Goal: Task Accomplishment & Management: Manage account settings

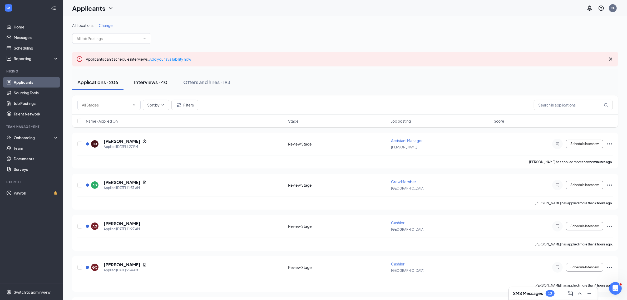
click at [153, 82] on div "Interviews · 40" at bounding box center [150, 82] width 33 height 7
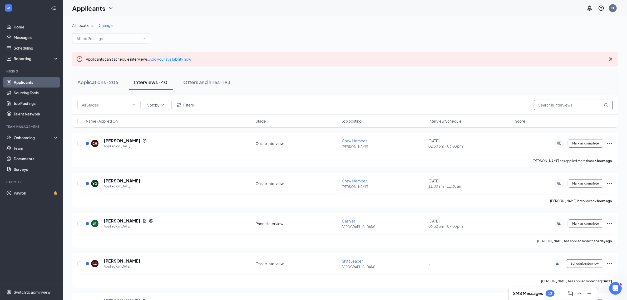
click at [315, 107] on input "text" at bounding box center [573, 104] width 79 height 11
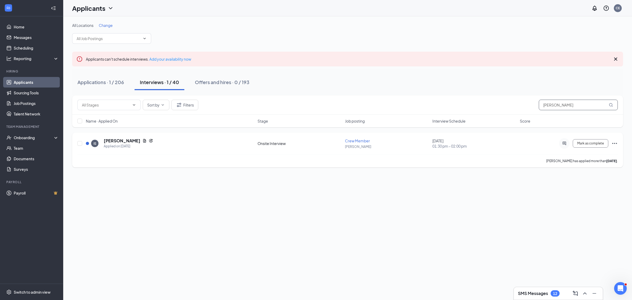
type input "[PERSON_NAME]"
click at [315, 141] on icon "Ellipses" at bounding box center [614, 143] width 6 height 6
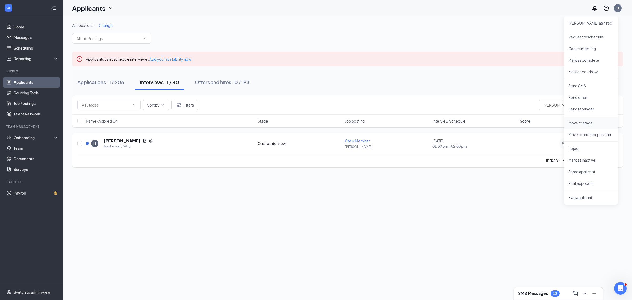
click at [315, 122] on p "Move to stage" at bounding box center [590, 122] width 45 height 5
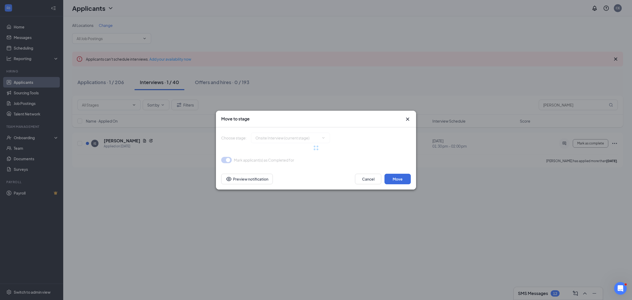
type input "Hiring Complete (final stage)"
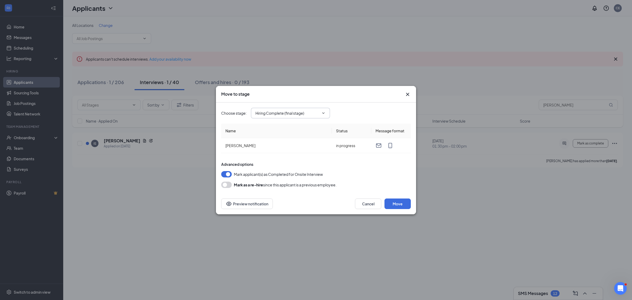
click at [288, 114] on input "Hiring Complete (final stage)" at bounding box center [287, 113] width 64 height 6
click at [281, 171] on div "Hiring Complete (final stage)" at bounding box center [284, 171] width 49 height 6
click at [315, 203] on button "Move" at bounding box center [397, 203] width 26 height 11
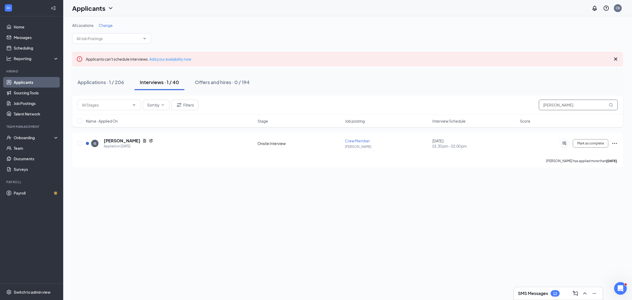
drag, startPoint x: 561, startPoint y: 105, endPoint x: 467, endPoint y: 109, distance: 93.6
click at [315, 109] on div "Sort by Filters [PERSON_NAME]" at bounding box center [347, 104] width 540 height 11
type input "omiel"
click at [315, 144] on icon "Ellipses" at bounding box center [614, 143] width 6 height 6
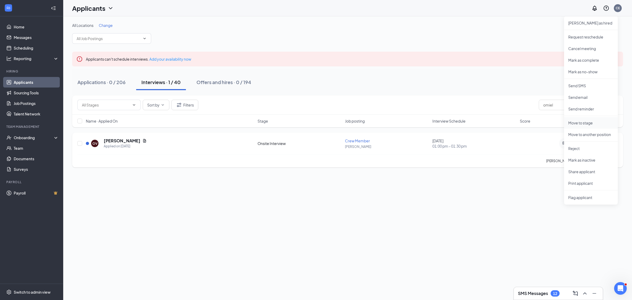
click at [315, 123] on p "Move to stage" at bounding box center [590, 122] width 45 height 5
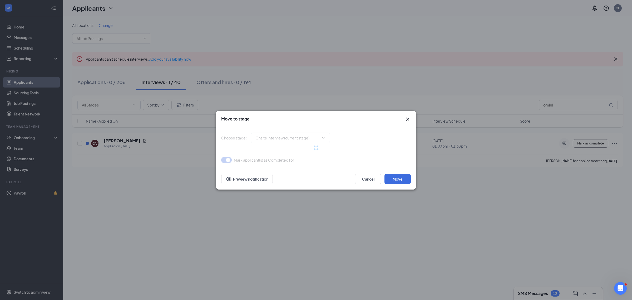
type input "Hiring Complete (final stage)"
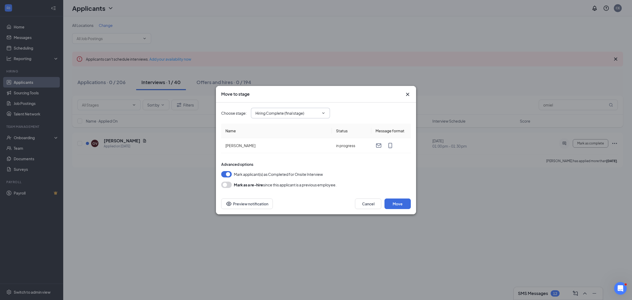
click at [303, 114] on input "Hiring Complete (final stage)" at bounding box center [287, 113] width 64 height 6
click at [293, 171] on div "Hiring Complete (final stage)" at bounding box center [284, 171] width 49 height 6
click at [315, 202] on button "Move" at bounding box center [397, 203] width 26 height 11
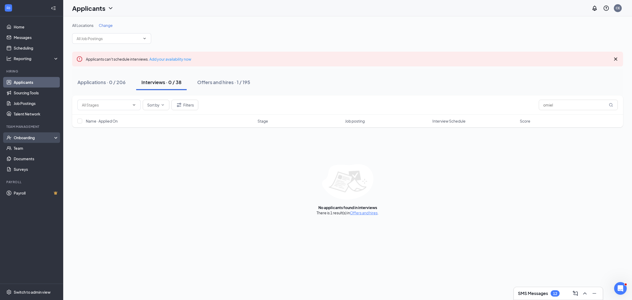
click at [23, 137] on div "Onboarding" at bounding box center [34, 137] width 41 height 5
click at [23, 149] on link "Overview" at bounding box center [36, 148] width 45 height 11
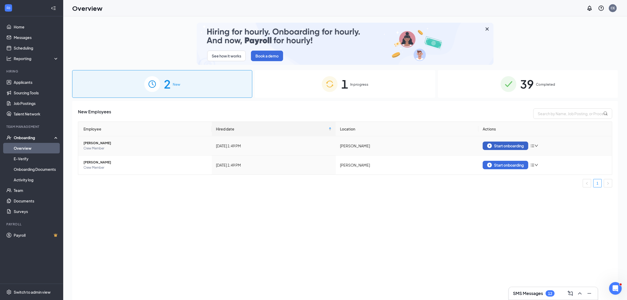
click at [315, 144] on div "Start onboarding" at bounding box center [505, 145] width 37 height 5
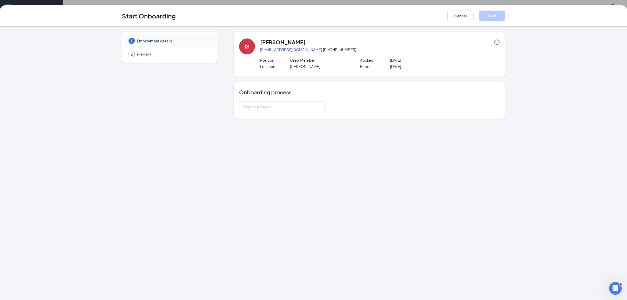
click at [272, 40] on h4 "[PERSON_NAME]" at bounding box center [282, 41] width 45 height 7
click at [315, 14] on button "Cancel" at bounding box center [460, 16] width 26 height 11
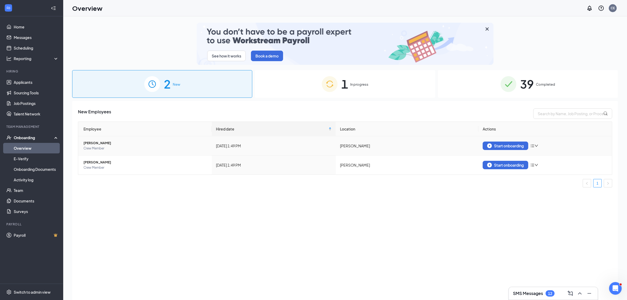
click at [101, 145] on span "[PERSON_NAME]" at bounding box center [145, 142] width 124 height 5
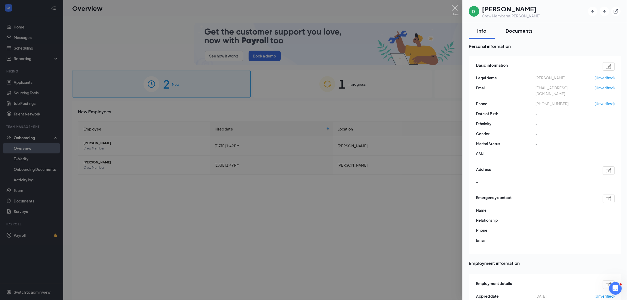
click at [315, 29] on div "Documents" at bounding box center [518, 30] width 27 height 7
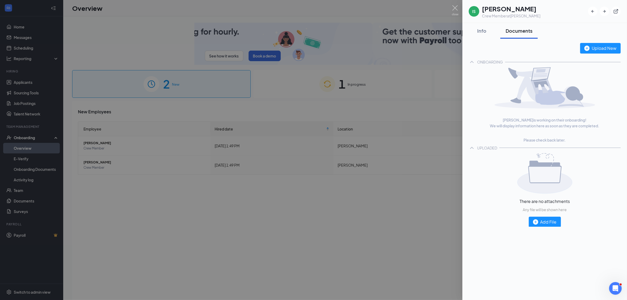
click at [28, 82] on div at bounding box center [313, 150] width 627 height 300
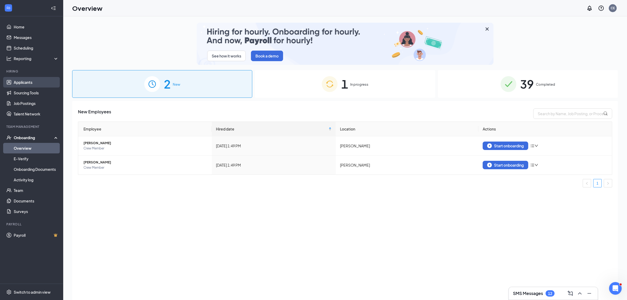
click at [29, 81] on link "Applicants" at bounding box center [36, 82] width 45 height 11
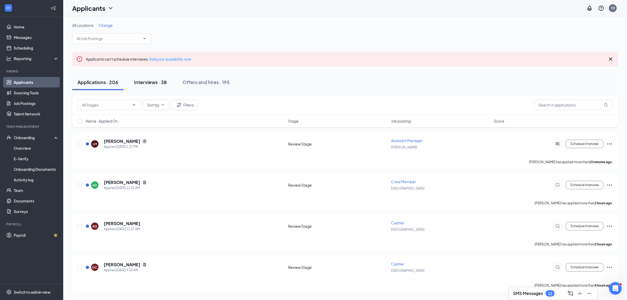
click at [142, 82] on div "Interviews · 38" at bounding box center [150, 82] width 33 height 7
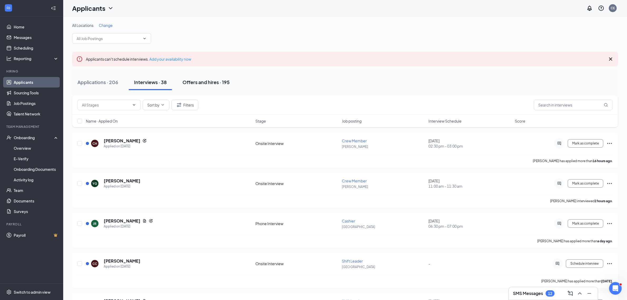
click at [210, 80] on div "Offers and hires · 195" at bounding box center [205, 82] width 47 height 7
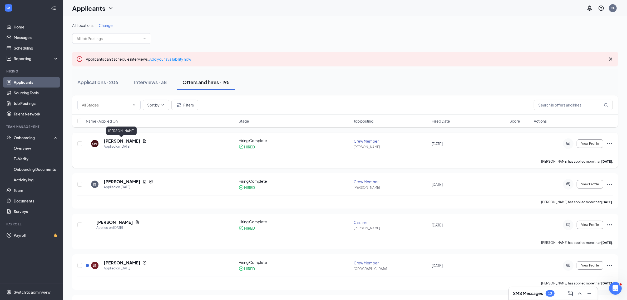
click at [119, 141] on h5 "[PERSON_NAME]" at bounding box center [122, 141] width 37 height 6
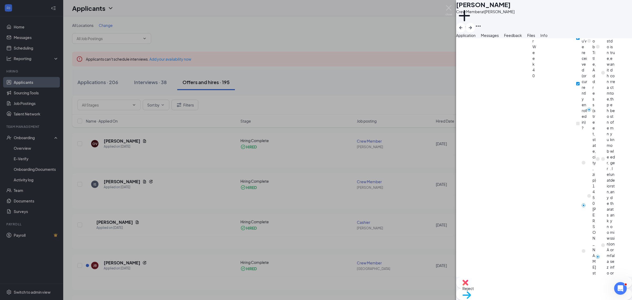
scroll to position [230, 0]
drag, startPoint x: 312, startPoint y: 84, endPoint x: 274, endPoint y: 114, distance: 49.2
click at [312, 84] on div "OV [PERSON_NAME] Crew Member at [GEOGRAPHIC_DATA][PERSON_NAME] Add a tag Applic…" at bounding box center [316, 150] width 632 height 300
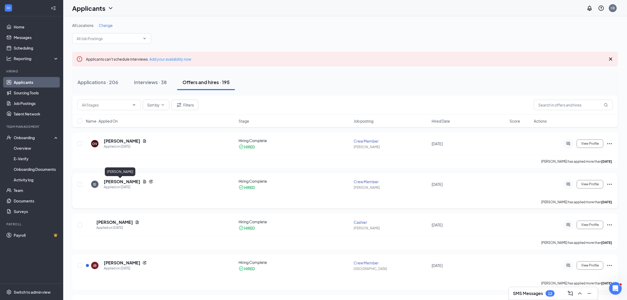
click at [116, 181] on h5 "[PERSON_NAME]" at bounding box center [122, 181] width 37 height 6
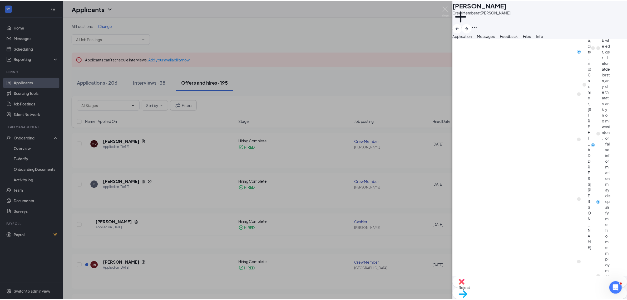
scroll to position [329, 0]
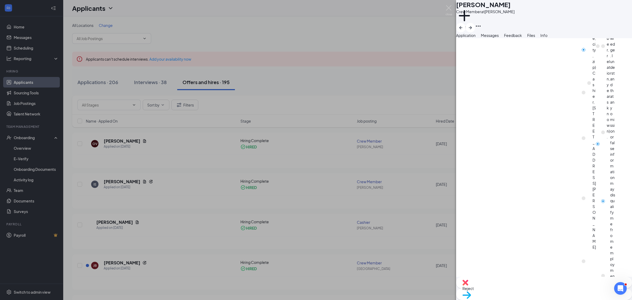
click at [302, 97] on div "IS [PERSON_NAME] Crew Member at [GEOGRAPHIC_DATA]- Lawrence Add a tag Applicati…" at bounding box center [316, 150] width 632 height 300
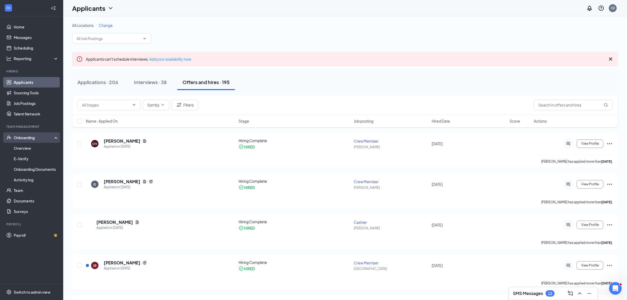
click at [28, 136] on div "Onboarding" at bounding box center [34, 137] width 41 height 5
click at [27, 139] on div "Onboarding" at bounding box center [34, 137] width 41 height 5
click at [27, 149] on link "Overview" at bounding box center [36, 148] width 45 height 11
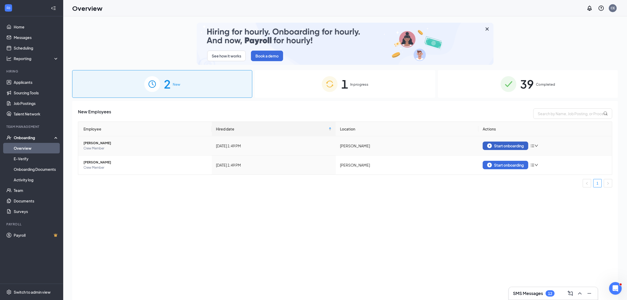
click at [315, 145] on div "Start onboarding" at bounding box center [505, 145] width 37 height 5
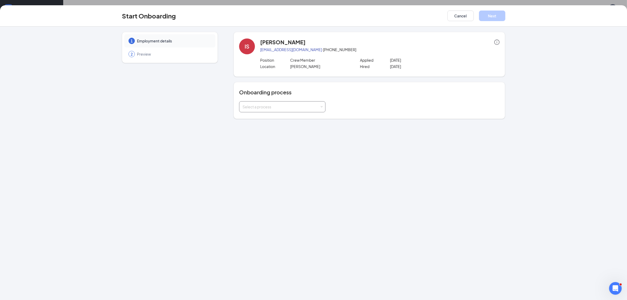
drag, startPoint x: 298, startPoint y: 103, endPoint x: 297, endPoint y: 106, distance: 2.8
click at [298, 103] on div "Select a process" at bounding box center [281, 106] width 79 height 11
click at [283, 119] on span "Minor New Hire onboarding" at bounding box center [264, 117] width 47 height 5
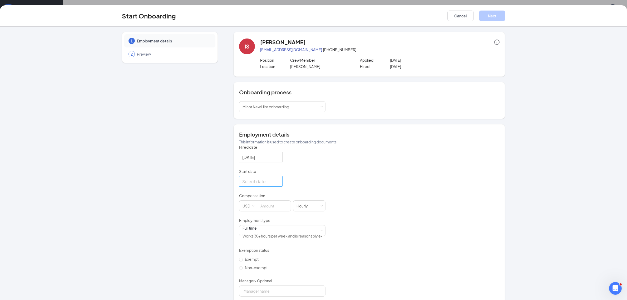
click at [275, 185] on div at bounding box center [260, 181] width 37 height 7
type input "[DATE]"
click at [282, 231] on div "16" at bounding box center [285, 228] width 6 height 6
click at [271, 211] on input at bounding box center [273, 205] width 33 height 11
type input "15"
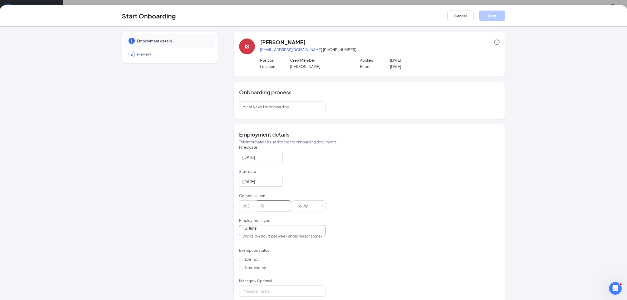
click at [268, 236] on div "Full time Works 30+ hours per week and is reasonably expected to work" at bounding box center [281, 230] width 79 height 11
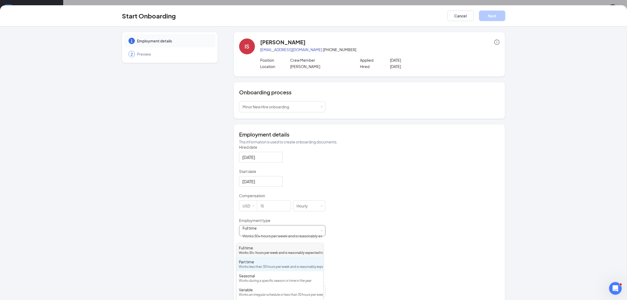
click at [244, 269] on div "Works less than 30 hours per week and is reasonably expected to work" at bounding box center [280, 266] width 82 height 5
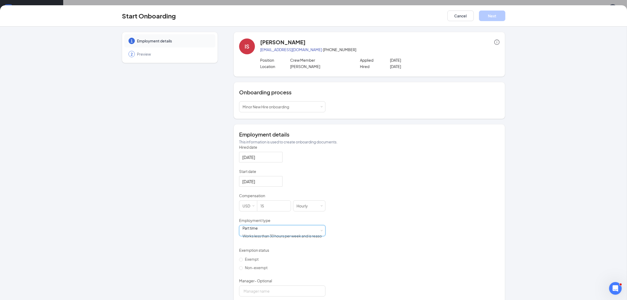
click at [315, 240] on div "Hired date [DATE] Start date [DATE] [DATE] Su Mo Tu We Th Fr Sa 28 29 30 1 2 3 …" at bounding box center [369, 232] width 260 height 177
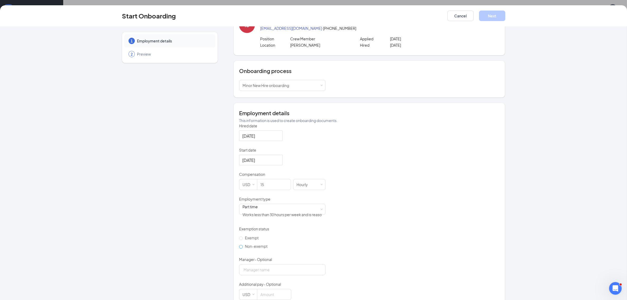
scroll to position [33, 0]
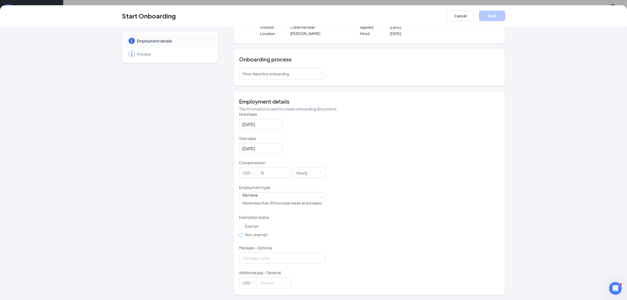
click at [256, 235] on span "Non-exempt" at bounding box center [256, 234] width 27 height 5
click at [243, 235] on input "Non-exempt" at bounding box center [241, 235] width 4 height 4
radio input "true"
click at [315, 18] on button "Next" at bounding box center [492, 16] width 26 height 11
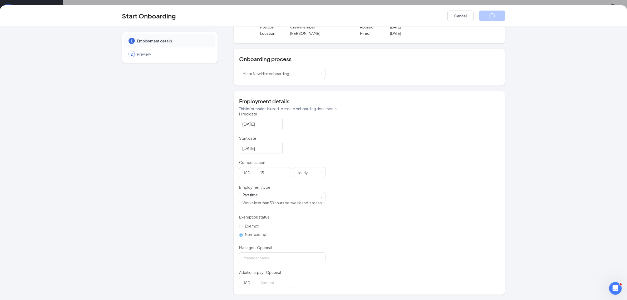
scroll to position [0, 0]
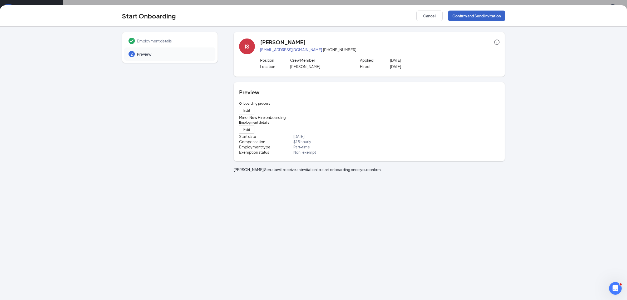
click at [315, 12] on button "Confirm and Send Invitation" at bounding box center [476, 16] width 57 height 11
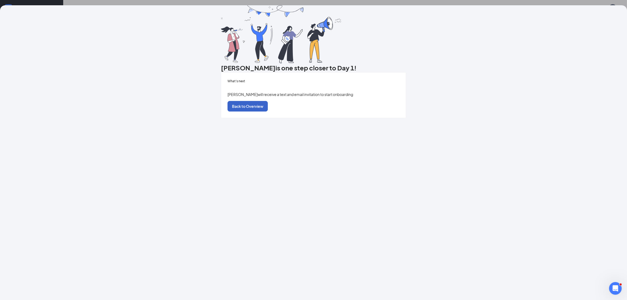
click at [268, 111] on button "Back to Overview" at bounding box center [247, 106] width 40 height 11
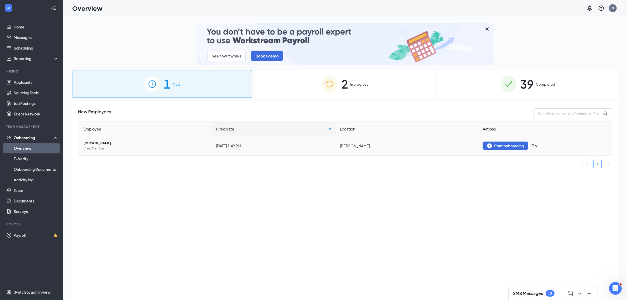
click at [91, 144] on span "[PERSON_NAME]" at bounding box center [145, 142] width 124 height 5
click at [99, 146] on span "Crew Member" at bounding box center [145, 148] width 124 height 5
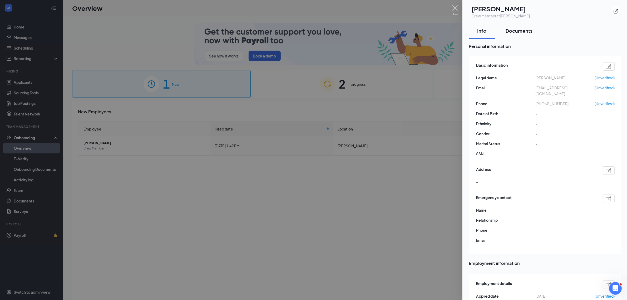
click at [315, 30] on div "Documents" at bounding box center [518, 30] width 27 height 7
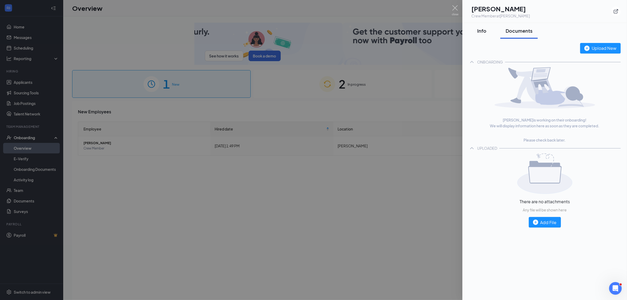
click at [315, 31] on div "Info" at bounding box center [482, 30] width 16 height 7
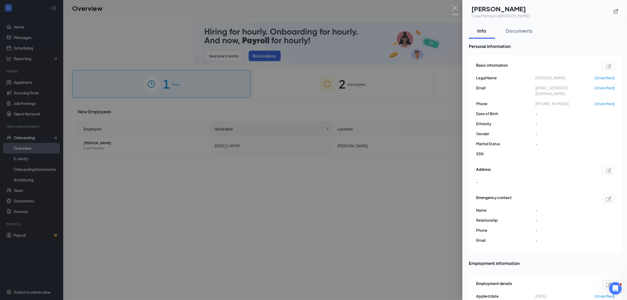
click at [315, 179] on div at bounding box center [313, 150] width 627 height 300
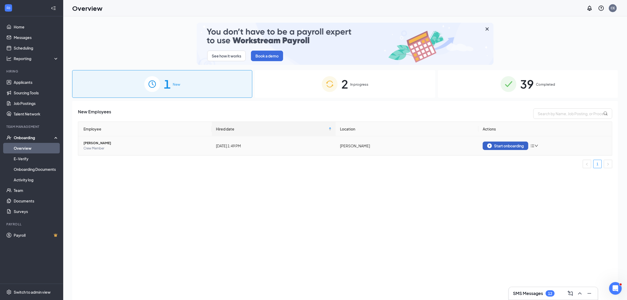
click at [315, 149] on button "Start onboarding" at bounding box center [505, 145] width 46 height 8
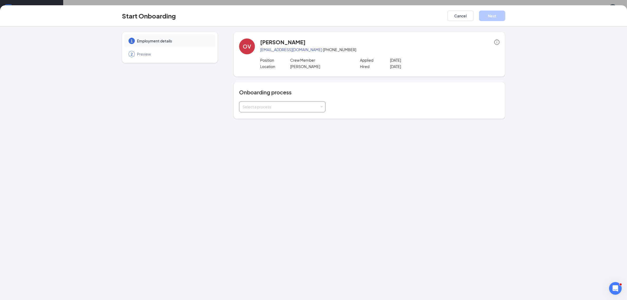
click at [273, 106] on div "Select a process" at bounding box center [280, 106] width 77 height 5
click at [269, 127] on span "New Hire onboarding" at bounding box center [259, 127] width 36 height 5
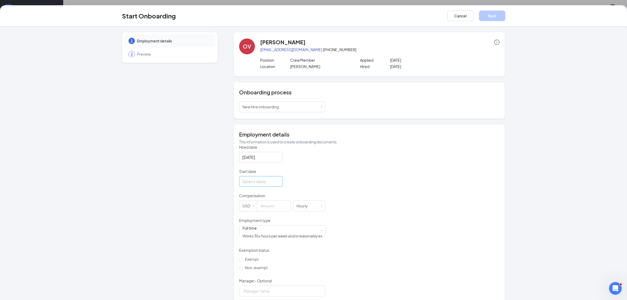
click at [276, 185] on div at bounding box center [260, 181] width 37 height 7
type input "[DATE]"
click at [283, 231] on div "16" at bounding box center [285, 228] width 6 height 6
click at [261, 211] on input at bounding box center [273, 205] width 33 height 11
type input "15"
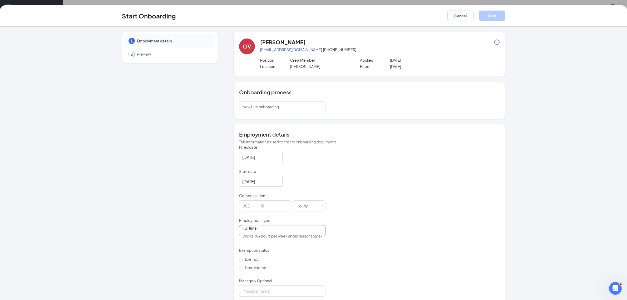
click at [274, 236] on div "Full time Works 30+ hours per week and is reasonably expected to work" at bounding box center [281, 230] width 79 height 11
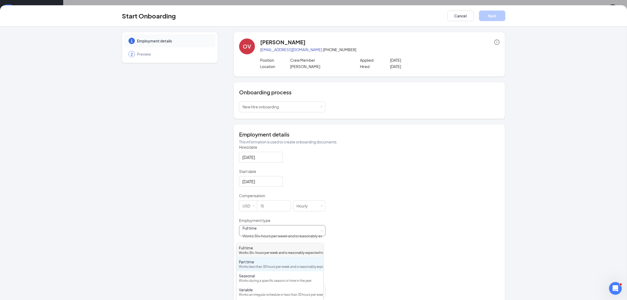
click at [258, 264] on div "Part time" at bounding box center [280, 261] width 82 height 5
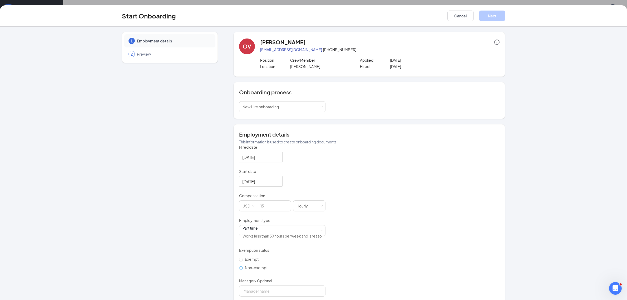
click at [249, 268] on span "Non-exempt" at bounding box center [256, 267] width 27 height 5
click at [243, 268] on input "Non-exempt" at bounding box center [241, 268] width 4 height 4
radio input "true"
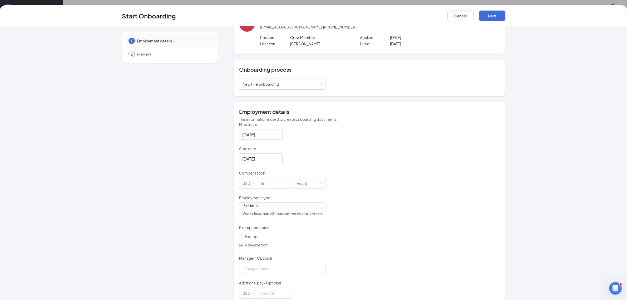
scroll to position [34, 0]
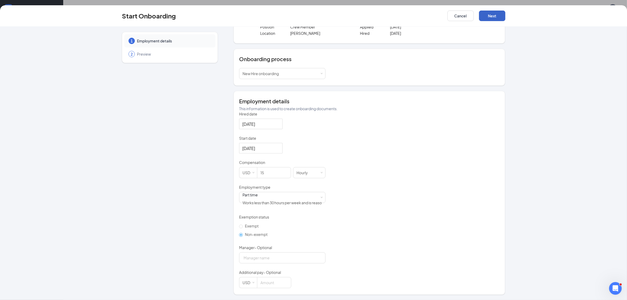
click at [315, 13] on button "Next" at bounding box center [492, 16] width 26 height 11
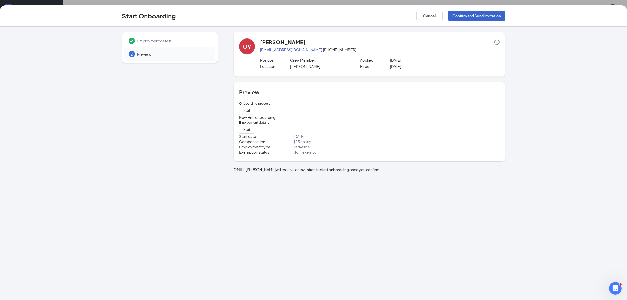
click at [315, 13] on button "Confirm and Send Invitation" at bounding box center [476, 16] width 57 height 11
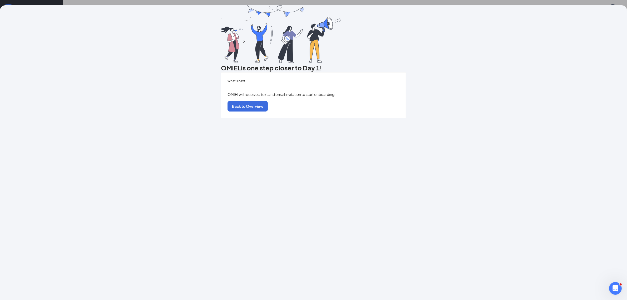
click at [315, 3] on div "OMIEL is one step closer to Day 1! What’s next OMIEL will receive a text and em…" at bounding box center [313, 150] width 627 height 300
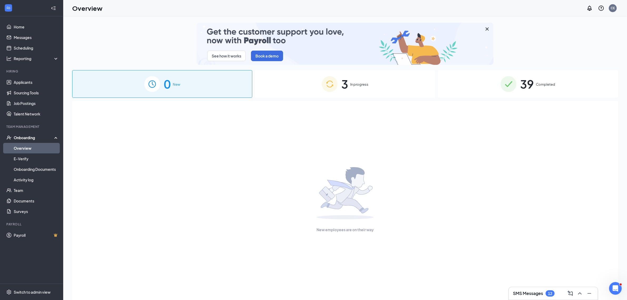
click at [24, 148] on link "Overview" at bounding box center [36, 148] width 45 height 11
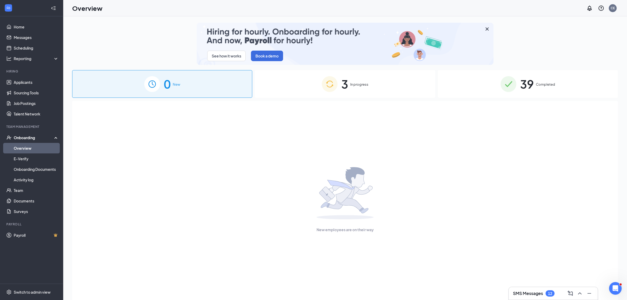
click at [315, 76] on div "3 In progress" at bounding box center [345, 84] width 180 height 28
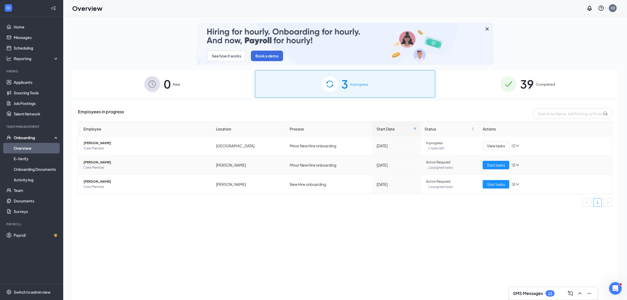
click at [109, 167] on span "Crew Member" at bounding box center [145, 167] width 124 height 5
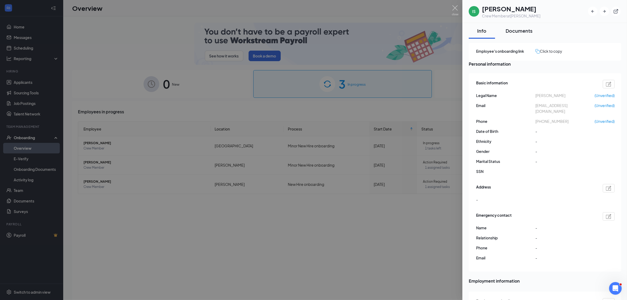
click at [315, 31] on div "Documents" at bounding box center [518, 30] width 27 height 7
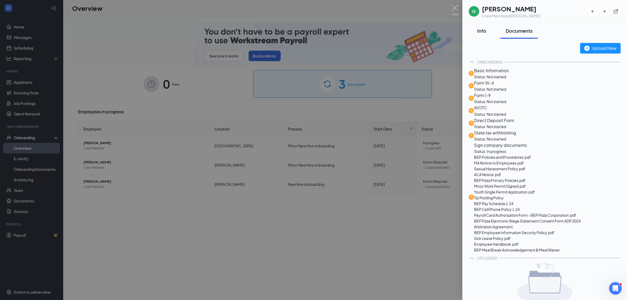
click at [315, 32] on div "Info" at bounding box center [482, 30] width 16 height 7
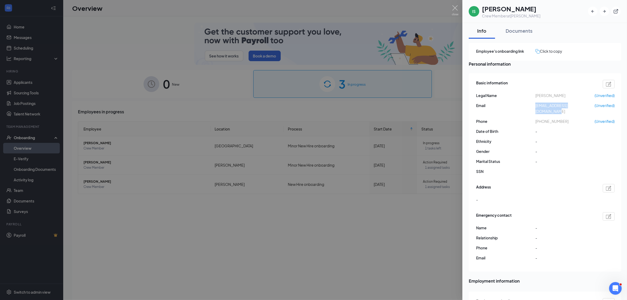
drag, startPoint x: 536, startPoint y: 109, endPoint x: 588, endPoint y: 108, distance: 51.6
click at [315, 108] on span "[EMAIL_ADDRESS][DOMAIN_NAME]" at bounding box center [564, 108] width 59 height 12
copy span "[EMAIL_ADDRESS][DOMAIN_NAME]"
click at [315, 7] on img at bounding box center [455, 10] width 7 height 10
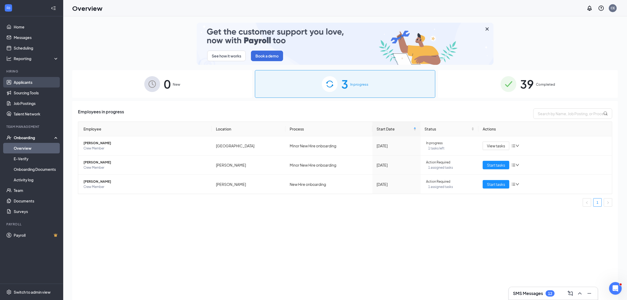
click at [30, 81] on link "Applicants" at bounding box center [36, 82] width 45 height 11
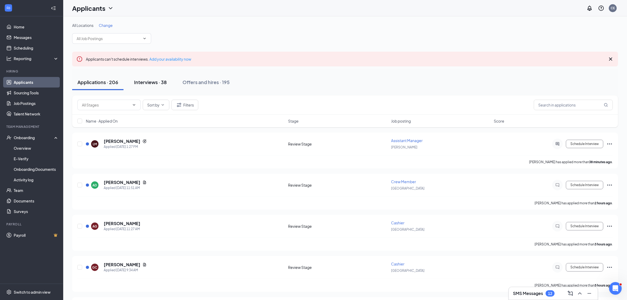
click at [153, 82] on div "Interviews · 38" at bounding box center [150, 82] width 33 height 7
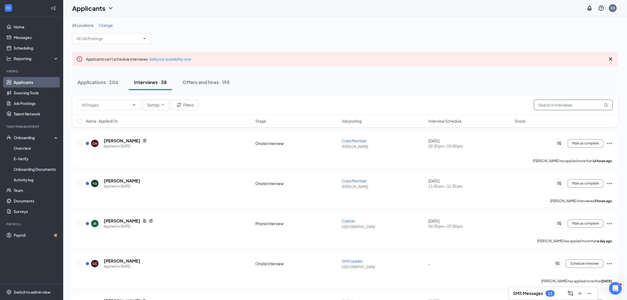
click at [315, 105] on input "text" at bounding box center [573, 104] width 79 height 11
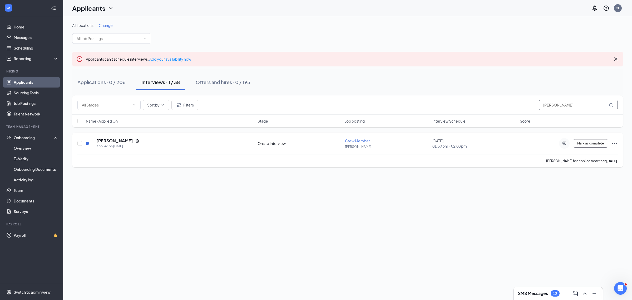
type input "[PERSON_NAME]"
click at [315, 144] on icon "Ellipses" at bounding box center [614, 143] width 6 height 6
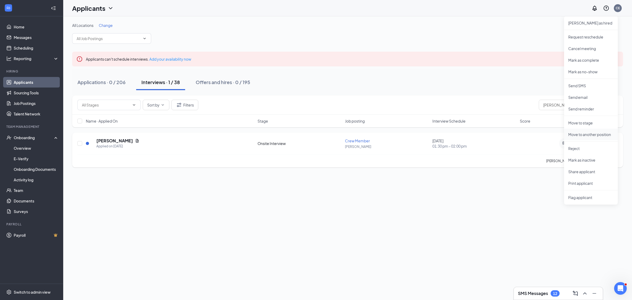
click at [315, 135] on p "Move to another position" at bounding box center [590, 134] width 45 height 5
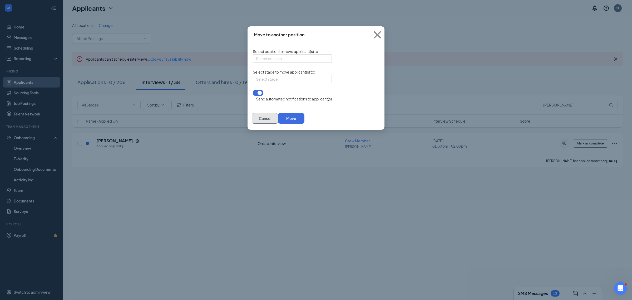
click at [278, 123] on button "Cancel" at bounding box center [265, 118] width 26 height 11
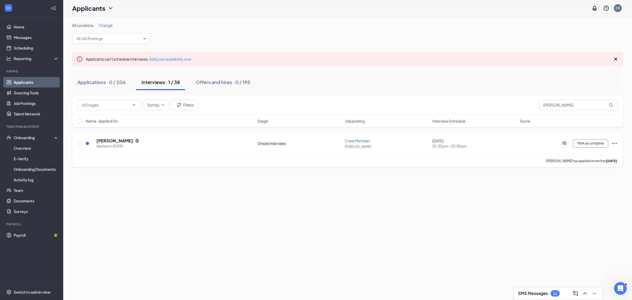
click at [315, 145] on icon "Ellipses" at bounding box center [614, 143] width 6 height 6
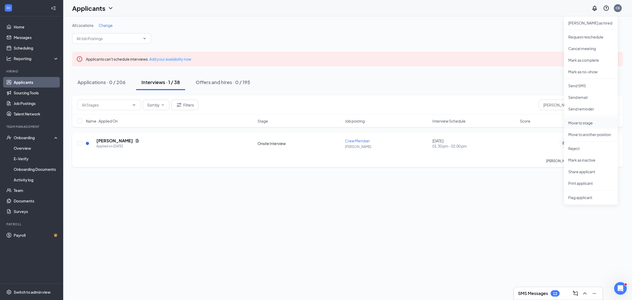
click at [315, 124] on p "Move to stage" at bounding box center [590, 122] width 45 height 5
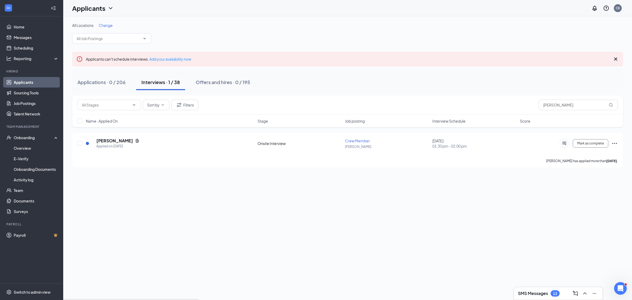
type input "Hiring Complete (final stage)"
click at [139, 141] on icon "Document" at bounding box center [137, 140] width 4 height 4
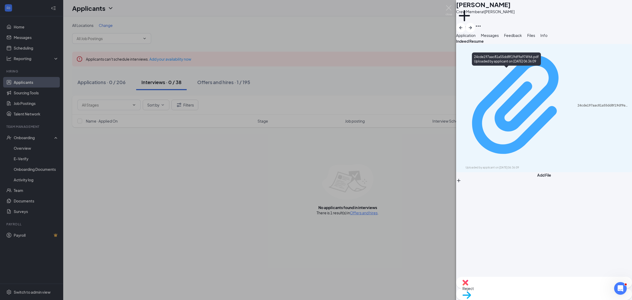
click at [315, 103] on div "24cde197aac81a55dd8f19df9a974f66.pdf" at bounding box center [602, 105] width 51 height 4
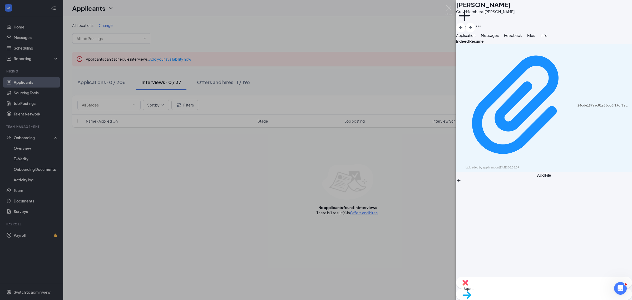
click at [315, 121] on div "Indeed Resume 24cde197aac81a55dd8f19df9a974f66.pdf Uploaded by applicant on [DA…" at bounding box center [544, 157] width 176 height 238
drag, startPoint x: 529, startPoint y: 9, endPoint x: 474, endPoint y: 11, distance: 55.0
click at [315, 9] on h1 "[PERSON_NAME]" at bounding box center [483, 4] width 54 height 9
copy h1 "[PERSON_NAME]"
click at [315, 38] on span "Application" at bounding box center [465, 35] width 19 height 5
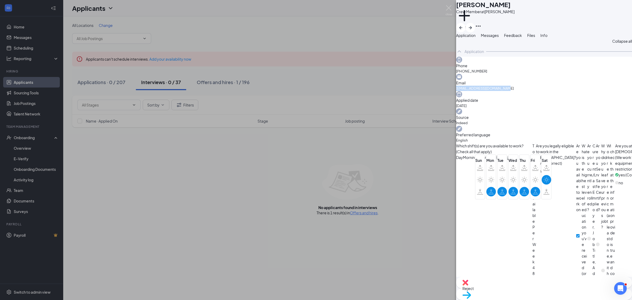
drag, startPoint x: 600, startPoint y: 85, endPoint x: 550, endPoint y: 89, distance: 50.2
click at [315, 89] on div "Phone [PHONE_NUMBER] Email [EMAIL_ADDRESS][DOMAIN_NAME] Applied date [DATE] Sou…" at bounding box center [544, 100] width 176 height 86
copy span "[EMAIL_ADDRESS][DOMAIN_NAME]"
